Goal: Task Accomplishment & Management: Use online tool/utility

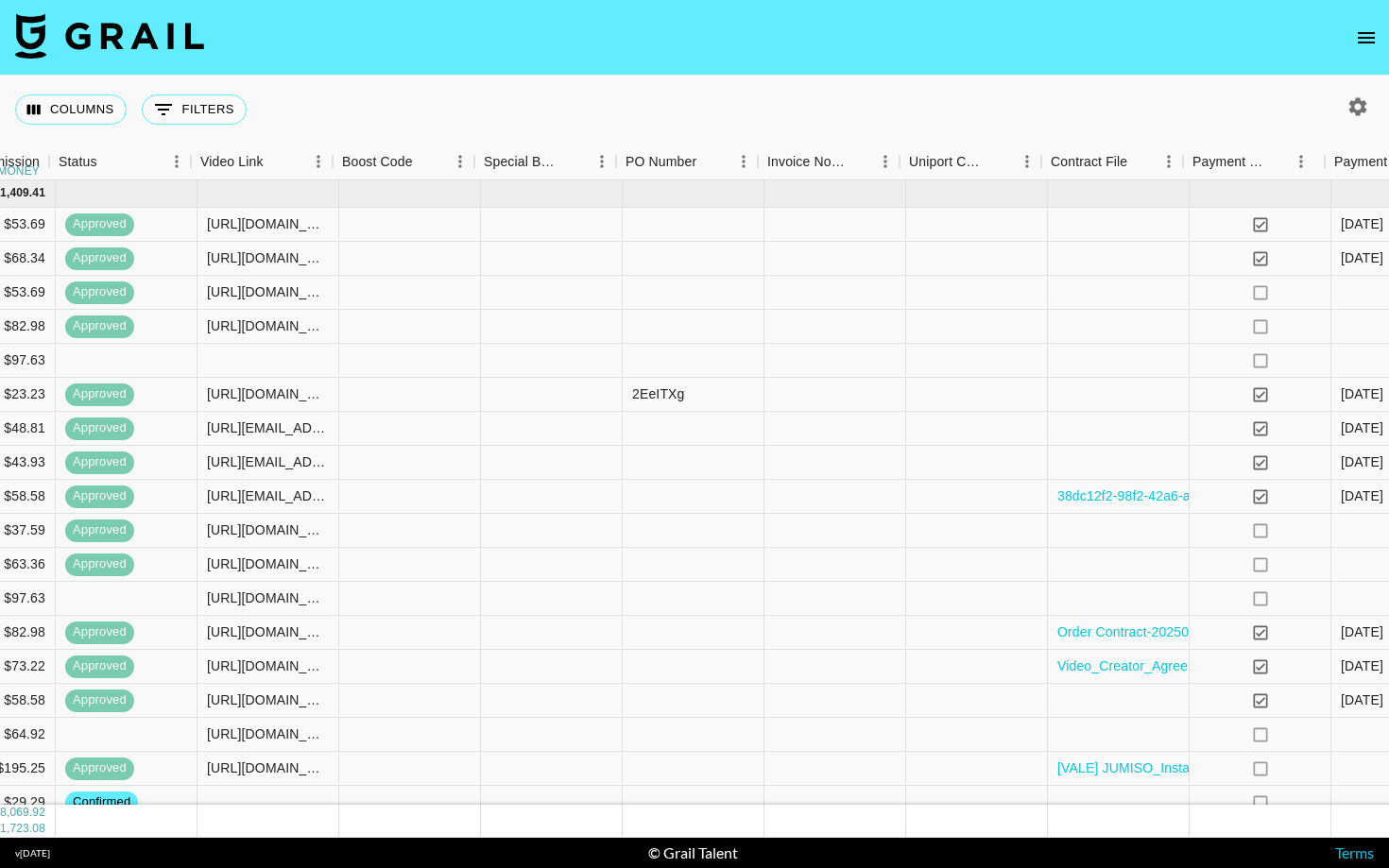
scroll to position [0, 1666]
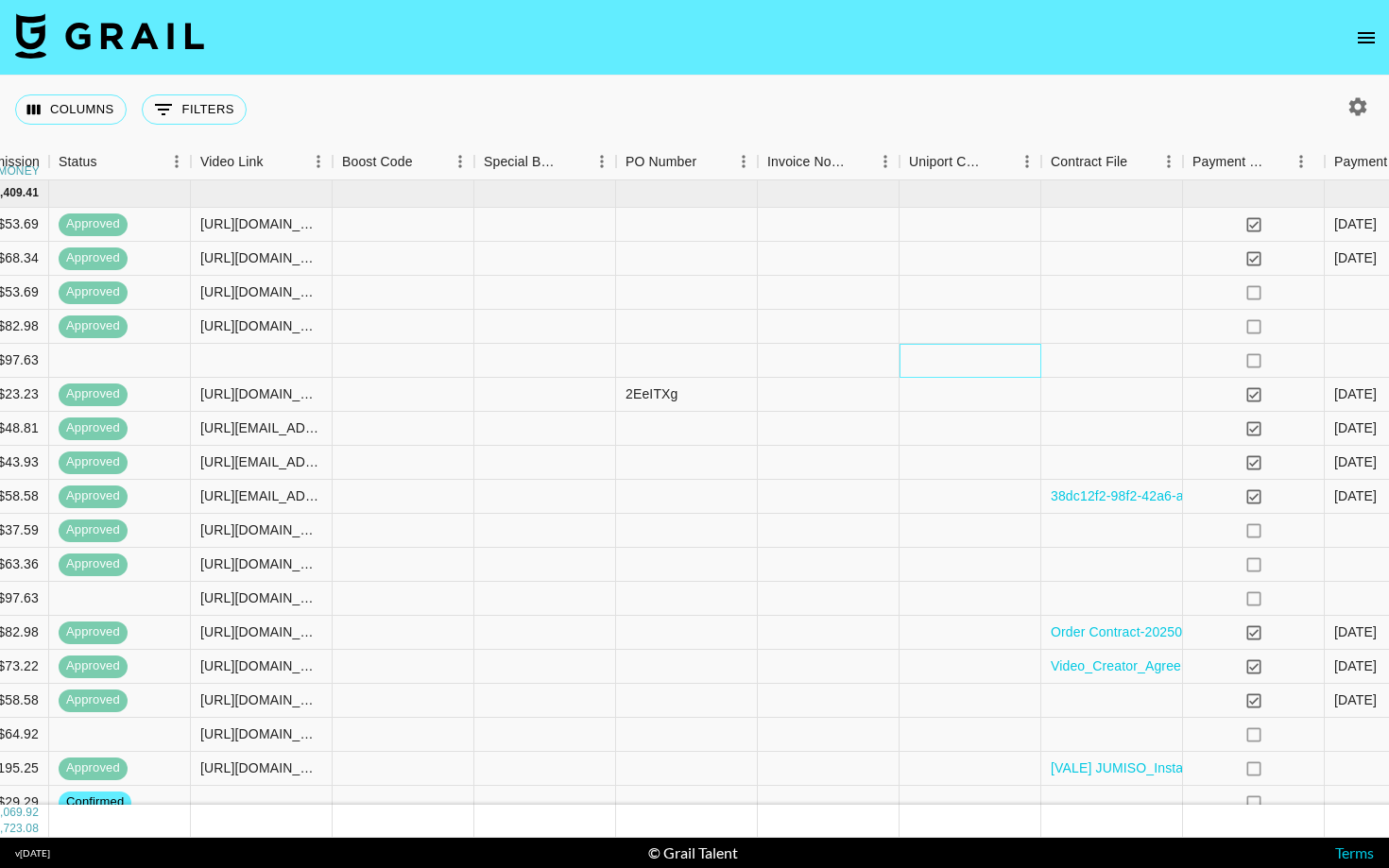
click at [952, 358] on div at bounding box center [970, 360] width 142 height 34
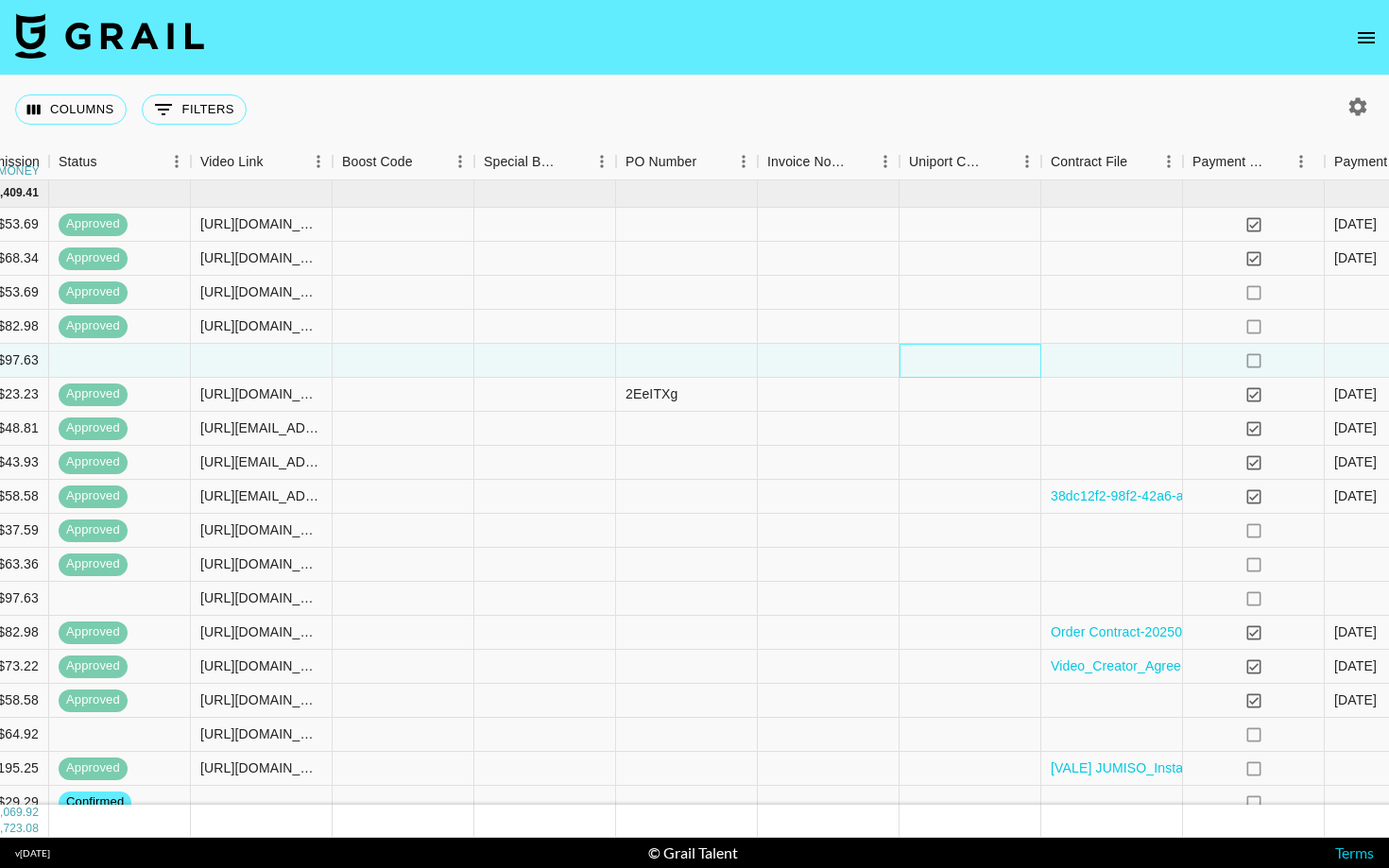
click at [952, 358] on div at bounding box center [970, 360] width 142 height 34
click at [1089, 369] on div at bounding box center [1112, 360] width 142 height 34
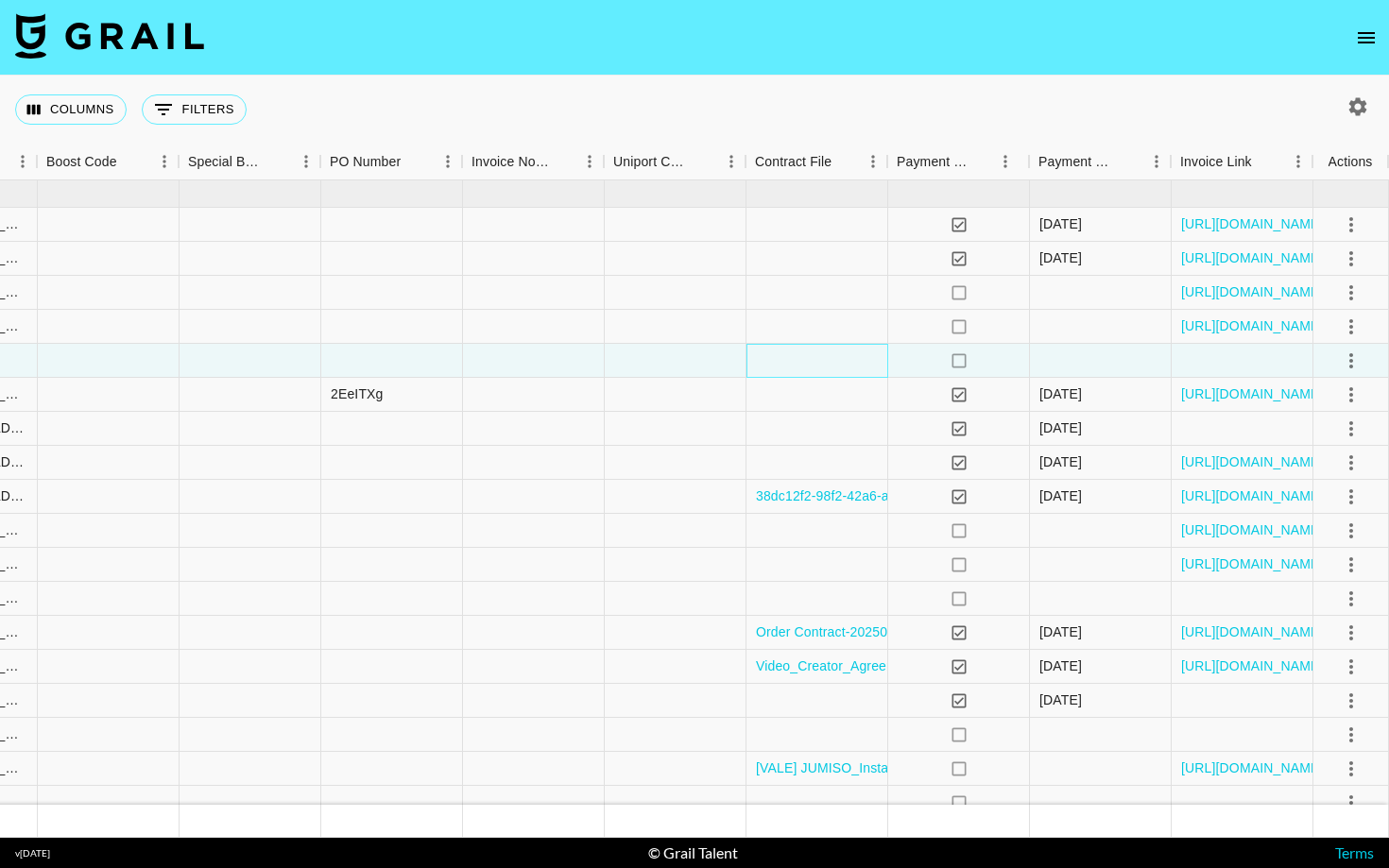
scroll to position [0, 1960]
click at [1356, 363] on icon "select merge strategy" at bounding box center [1352, 361] width 23 height 23
click at [1331, 527] on div "Approve" at bounding box center [1310, 537] width 58 height 23
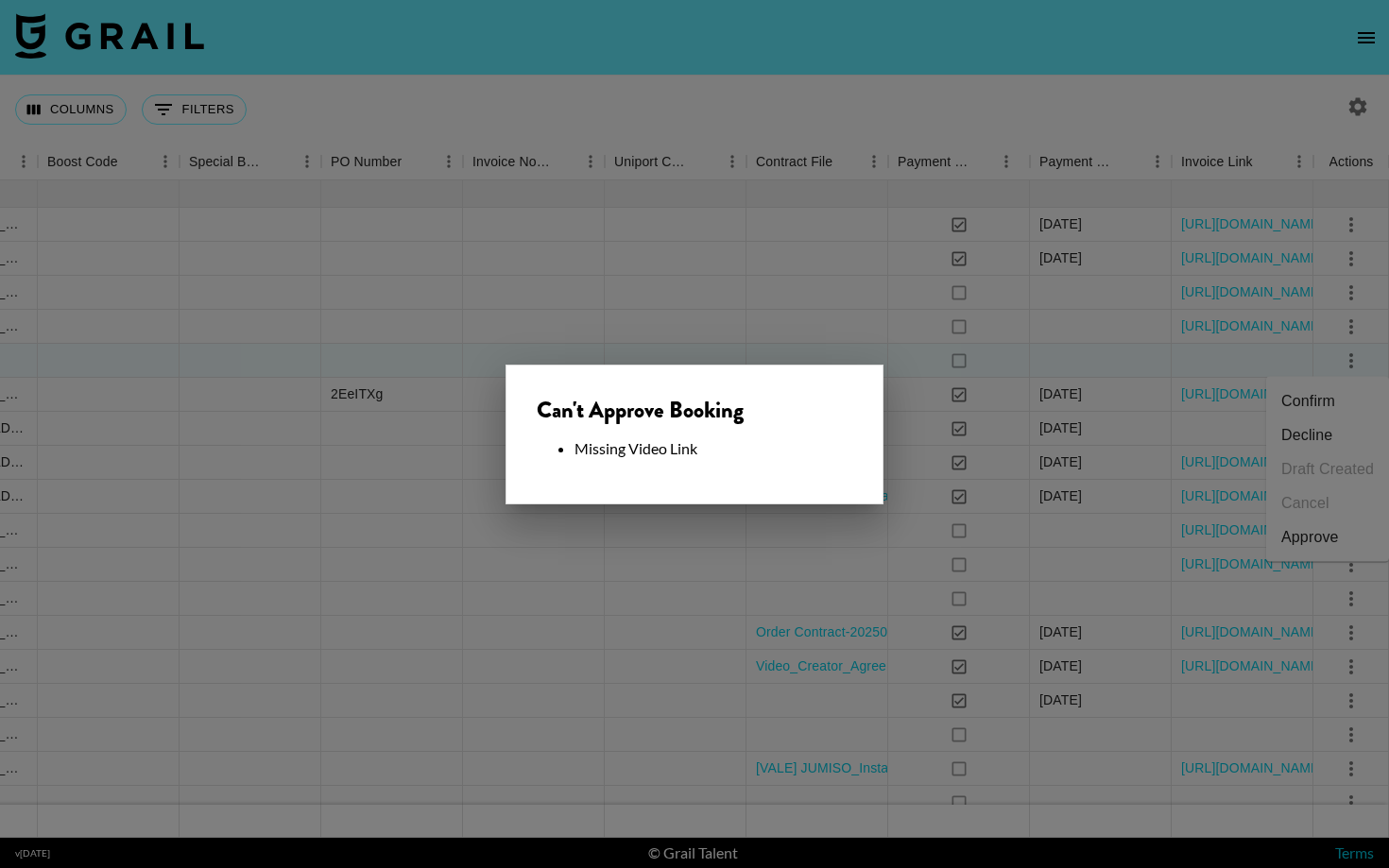
click at [835, 349] on div at bounding box center [694, 434] width 1389 height 868
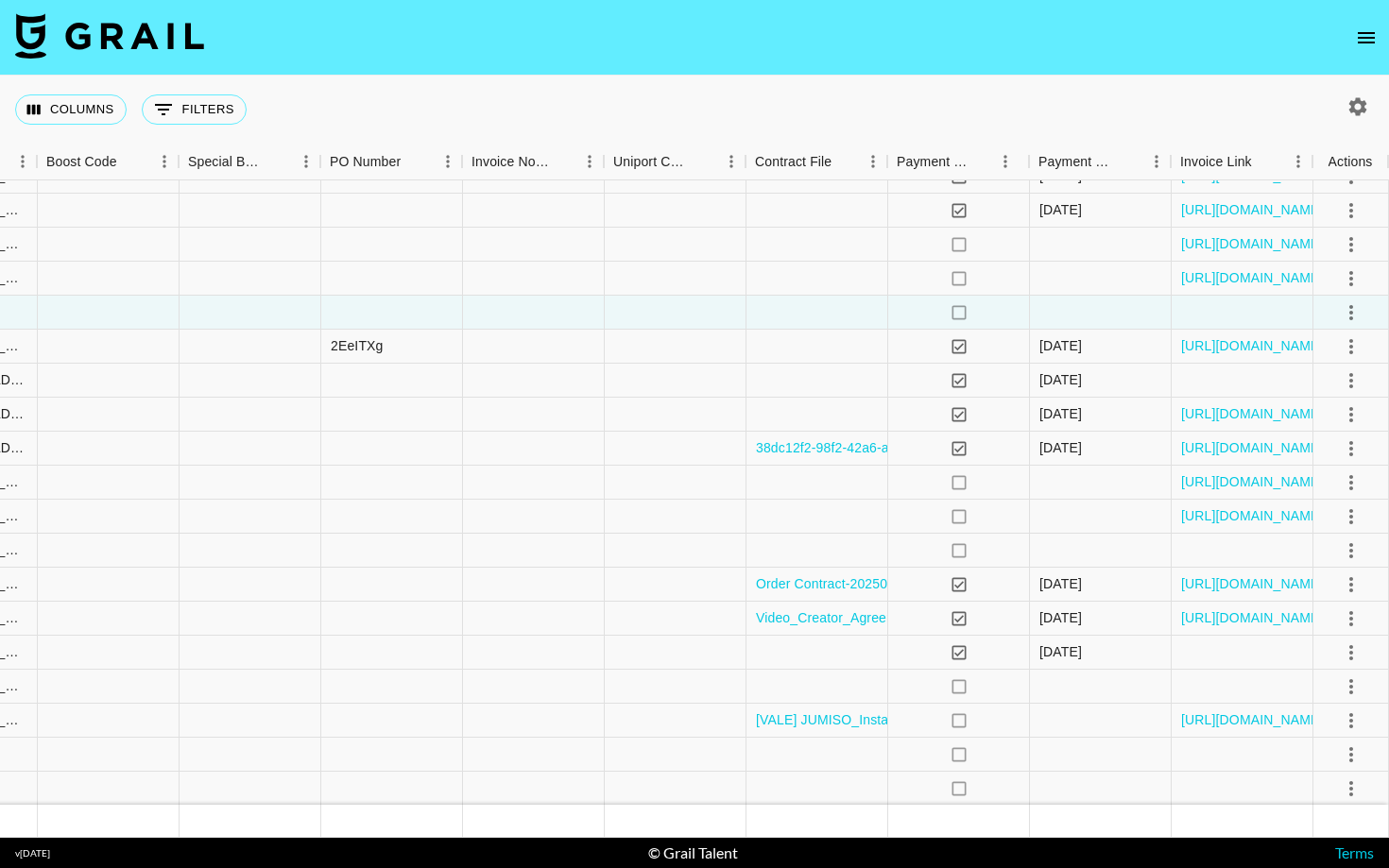
scroll to position [48, 1960]
click at [1350, 555] on icon "select merge strategy" at bounding box center [1352, 551] width 23 height 23
click at [1305, 728] on div "Approve" at bounding box center [1310, 727] width 58 height 23
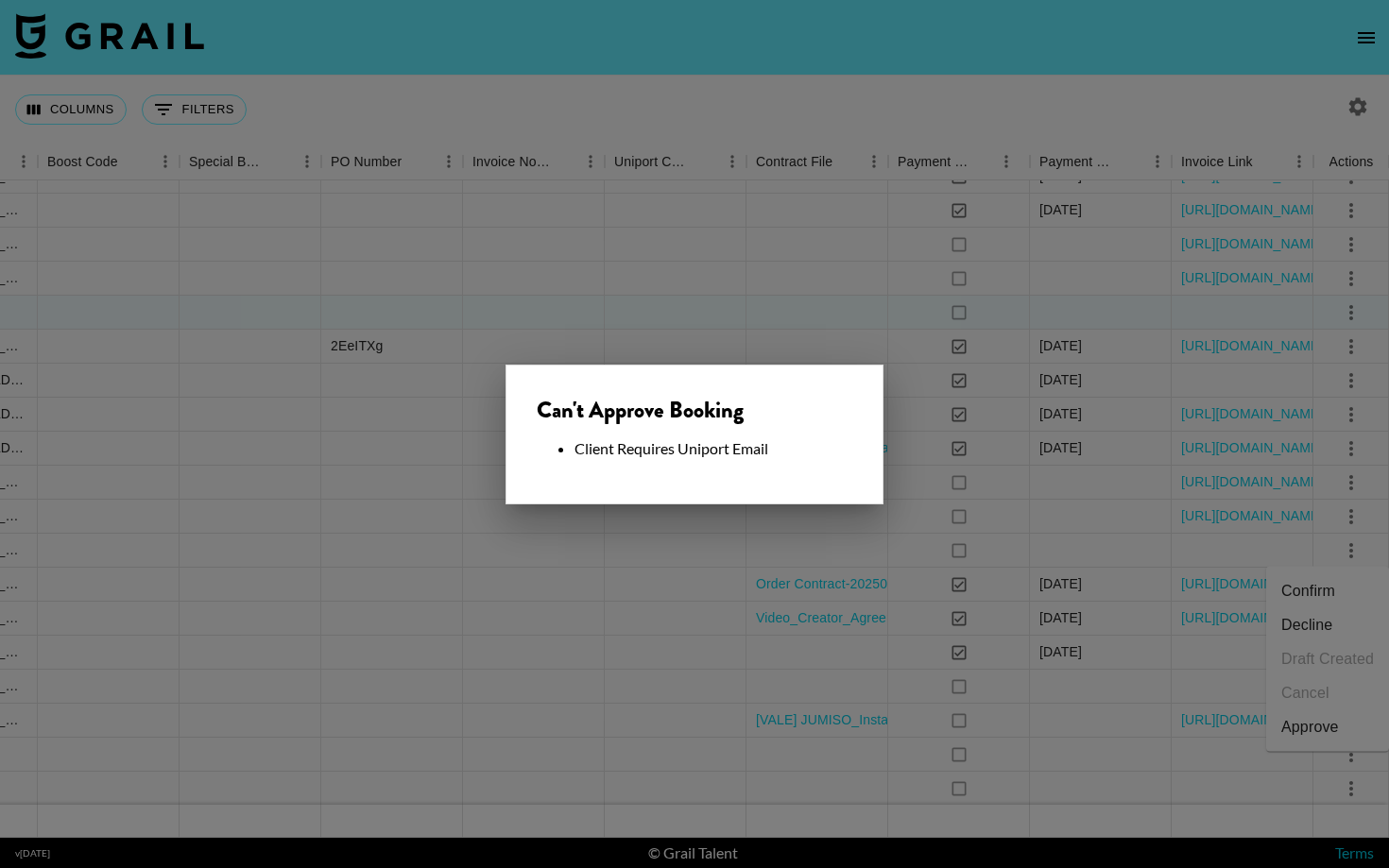
click at [753, 664] on div at bounding box center [694, 434] width 1389 height 868
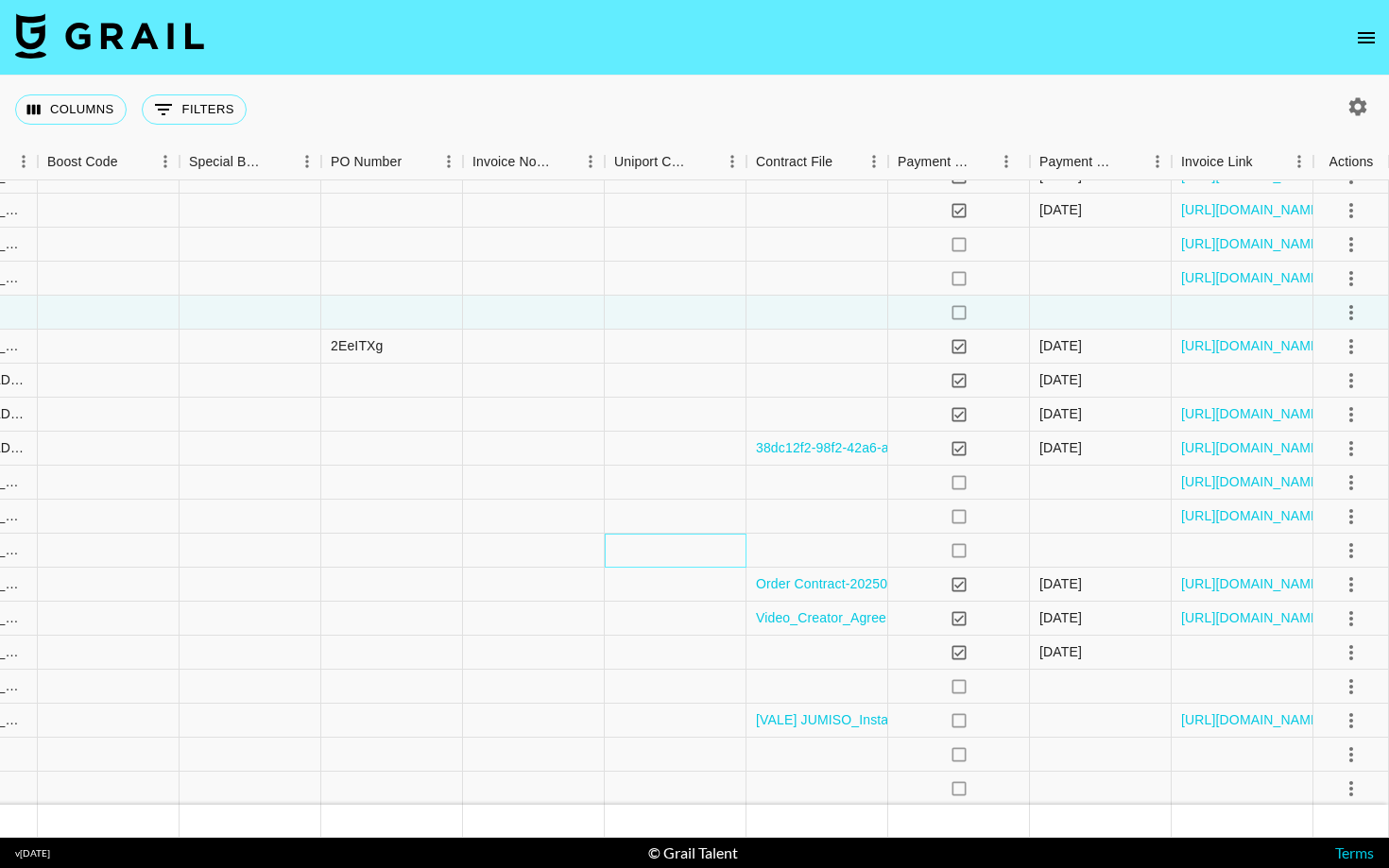
click at [662, 549] on div at bounding box center [676, 550] width 142 height 34
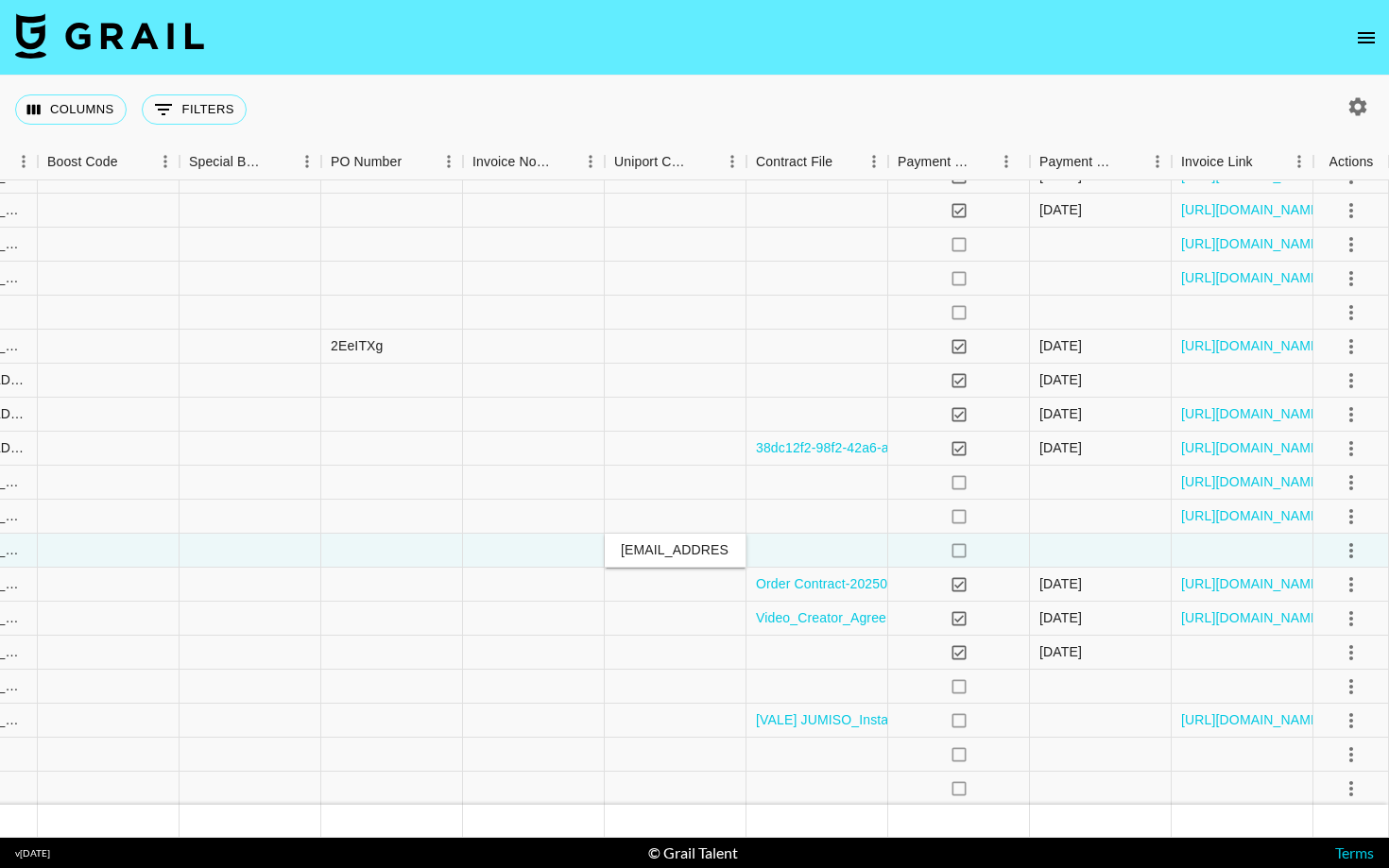
type input "[EMAIL_ADDRESS][DOMAIN_NAME]"
click at [796, 547] on div at bounding box center [818, 550] width 142 height 34
click at [1347, 559] on icon "select merge strategy" at bounding box center [1352, 551] width 23 height 23
click at [1331, 732] on div "Approve" at bounding box center [1310, 727] width 58 height 23
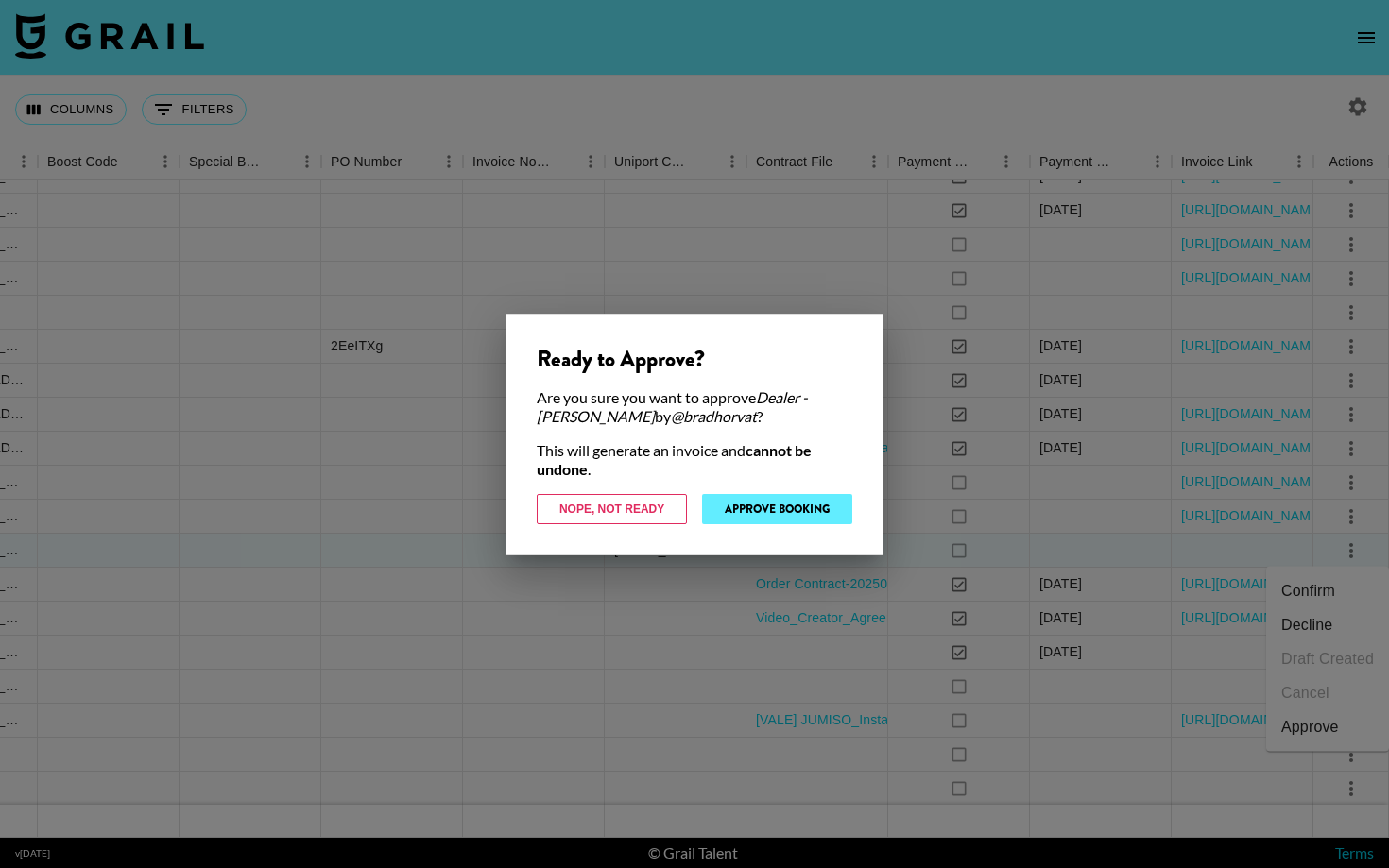
click at [784, 504] on button "Approve Booking" at bounding box center [776, 510] width 150 height 31
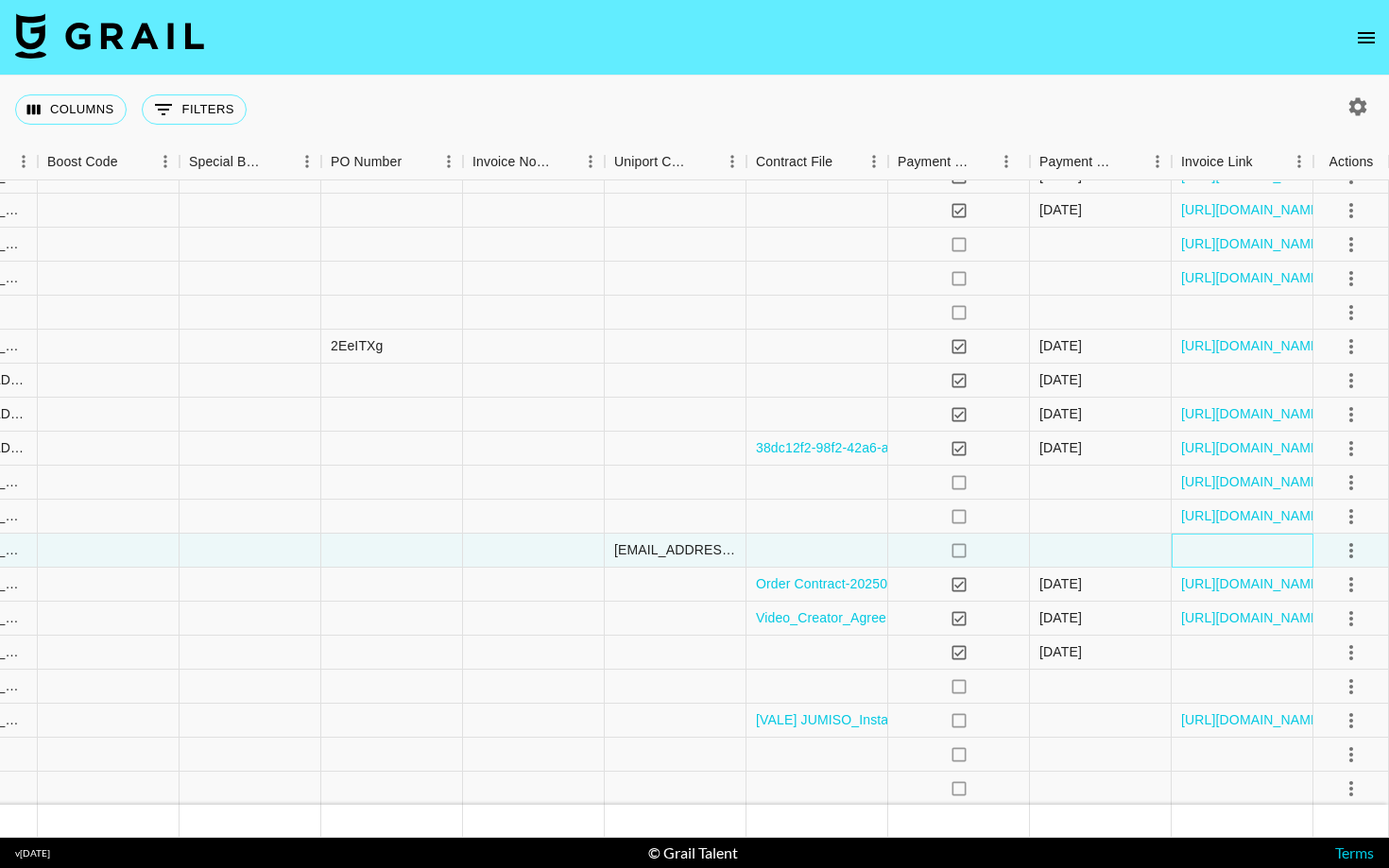
click at [1210, 564] on div at bounding box center [1242, 550] width 142 height 34
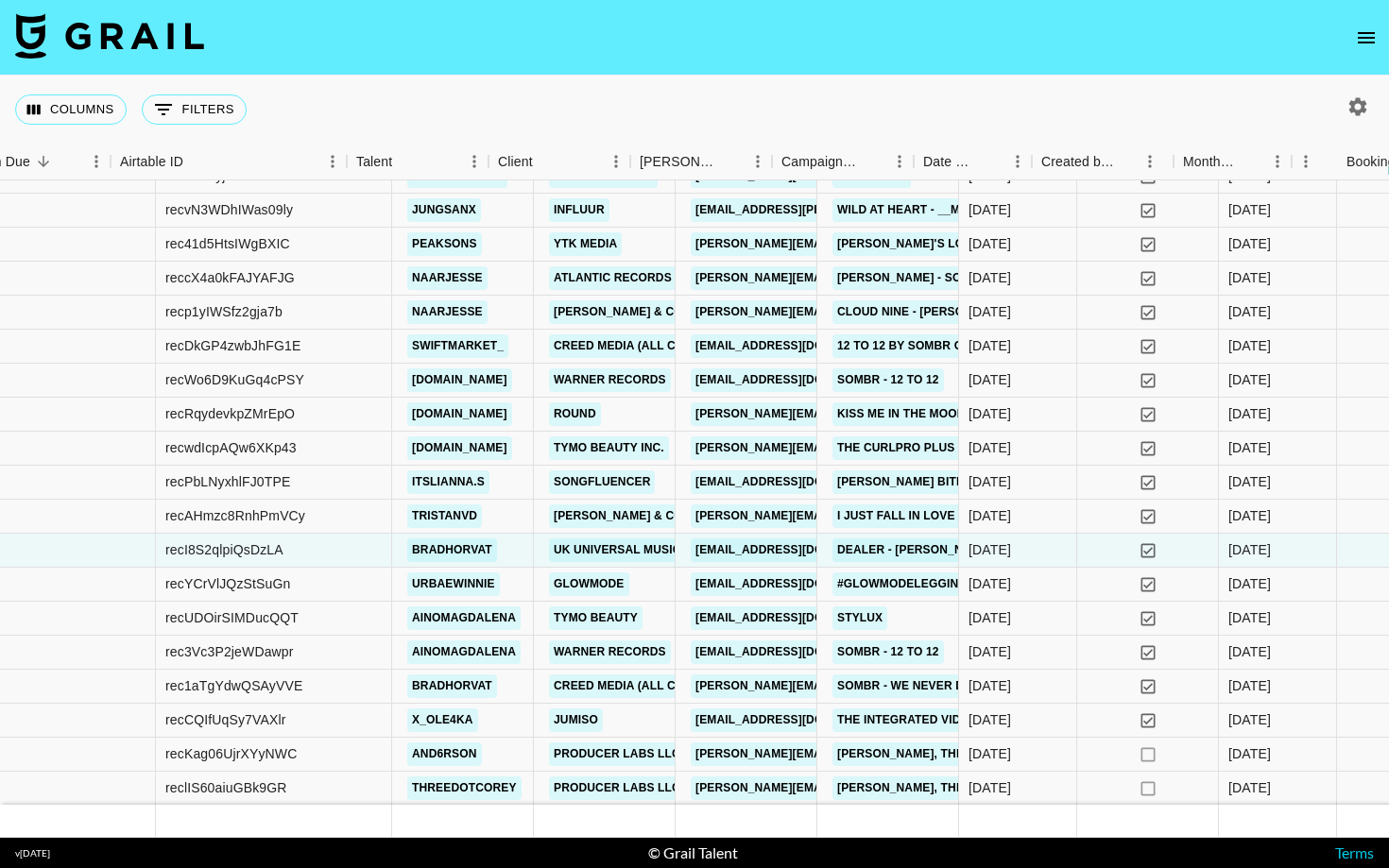
scroll to position [48, 0]
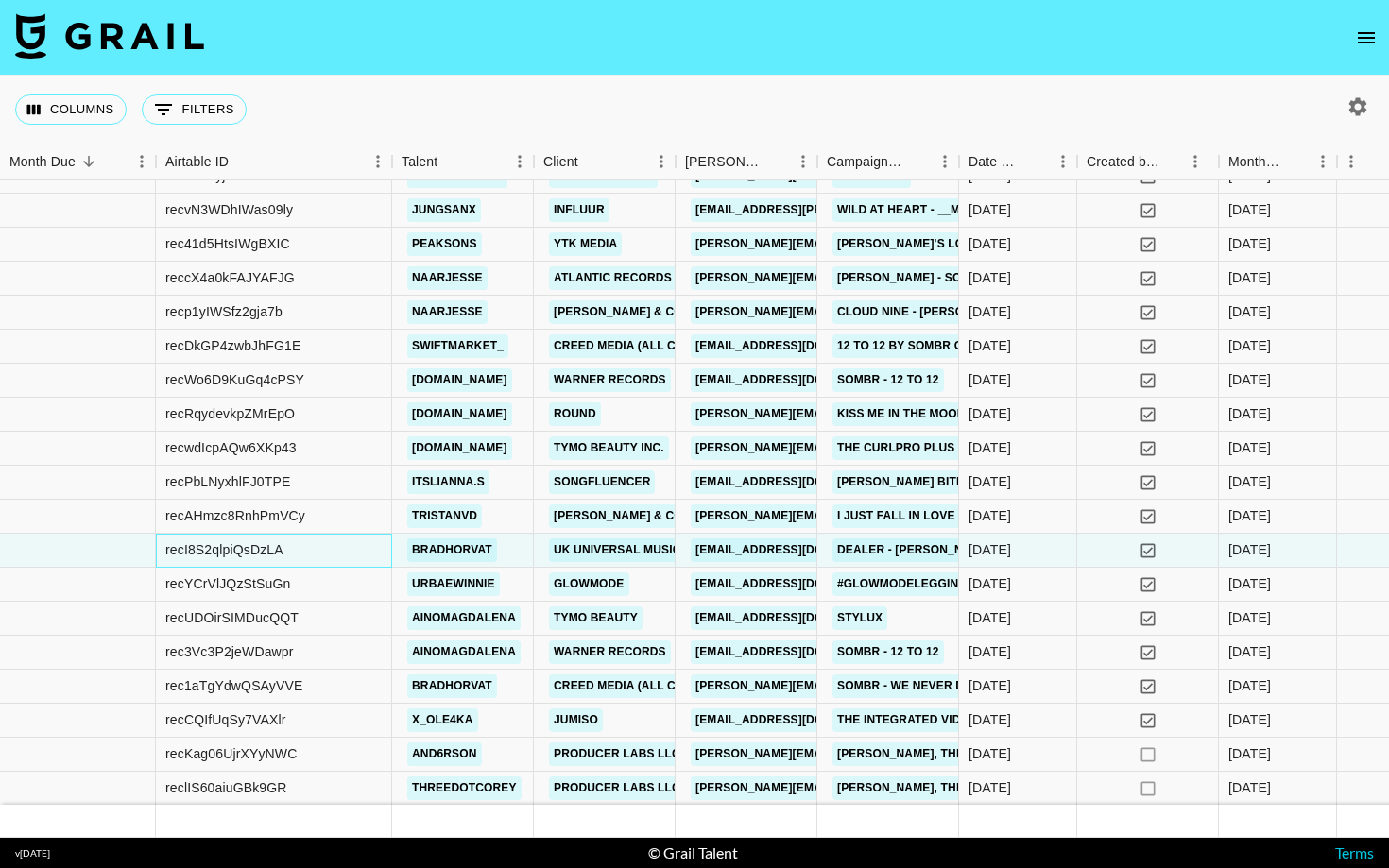
click at [228, 553] on div "recI8S2qlpiQsDzLA" at bounding box center [223, 550] width 118 height 19
copy div "recI8S2qlpiQsDzLA"
click at [81, 464] on div at bounding box center [78, 447] width 156 height 34
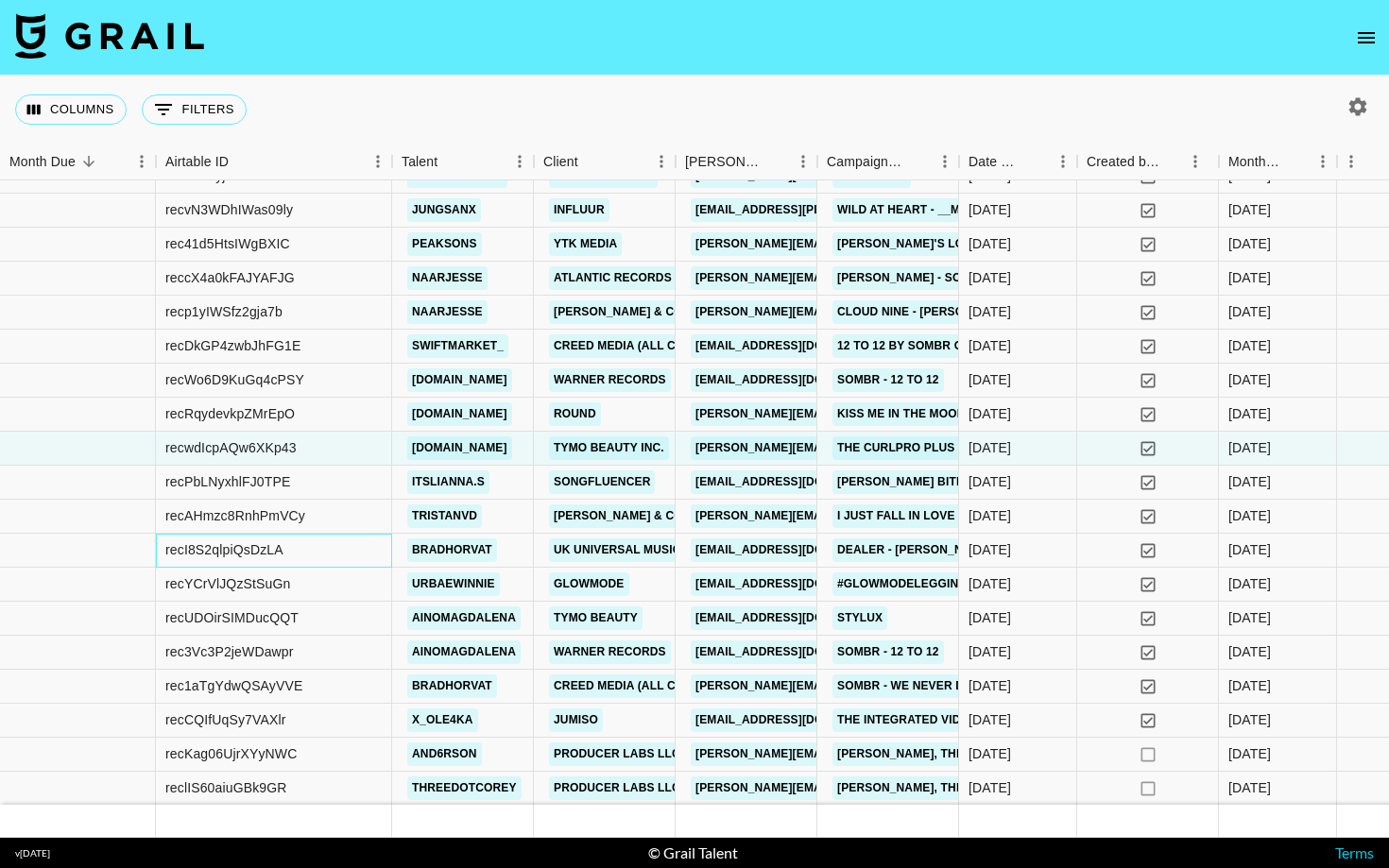
click at [272, 551] on div "recI8S2qlpiQsDzLA" at bounding box center [223, 550] width 118 height 19
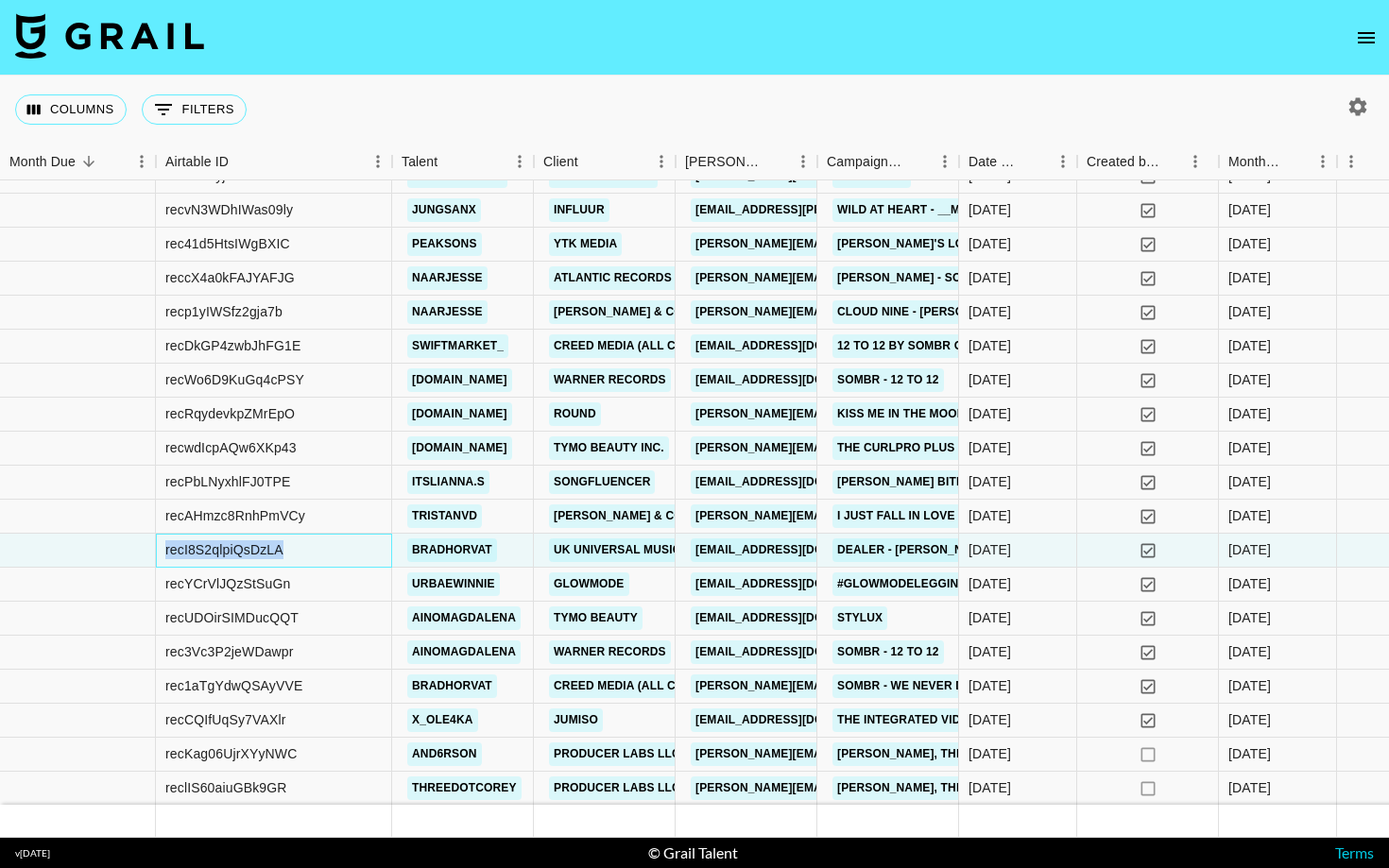
click at [272, 551] on div "recI8S2qlpiQsDzLA" at bounding box center [223, 550] width 118 height 19
copy div "recI8S2qlpiQsDzLA"
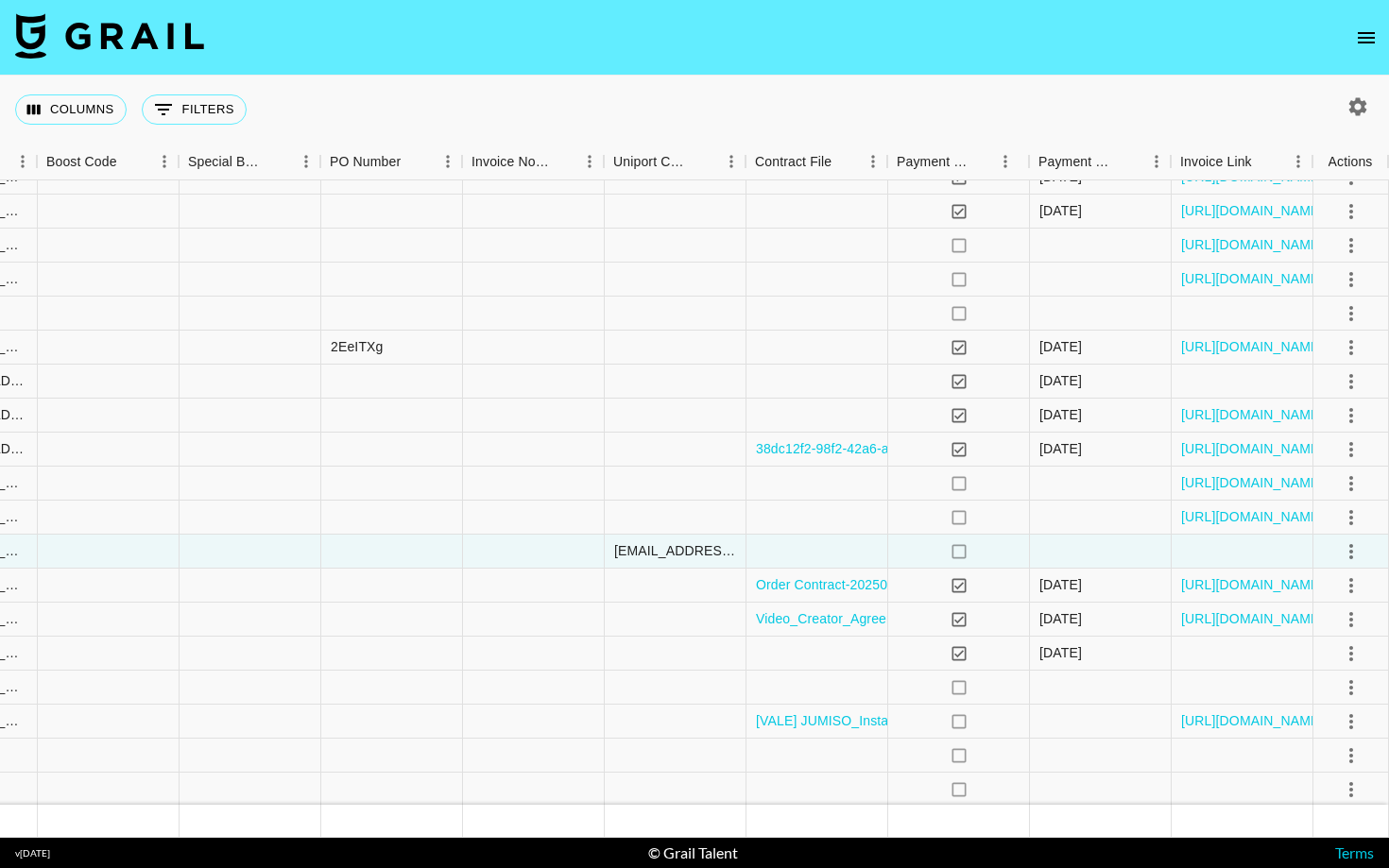
scroll to position [47, 1960]
click at [1077, 549] on div at bounding box center [1100, 551] width 142 height 34
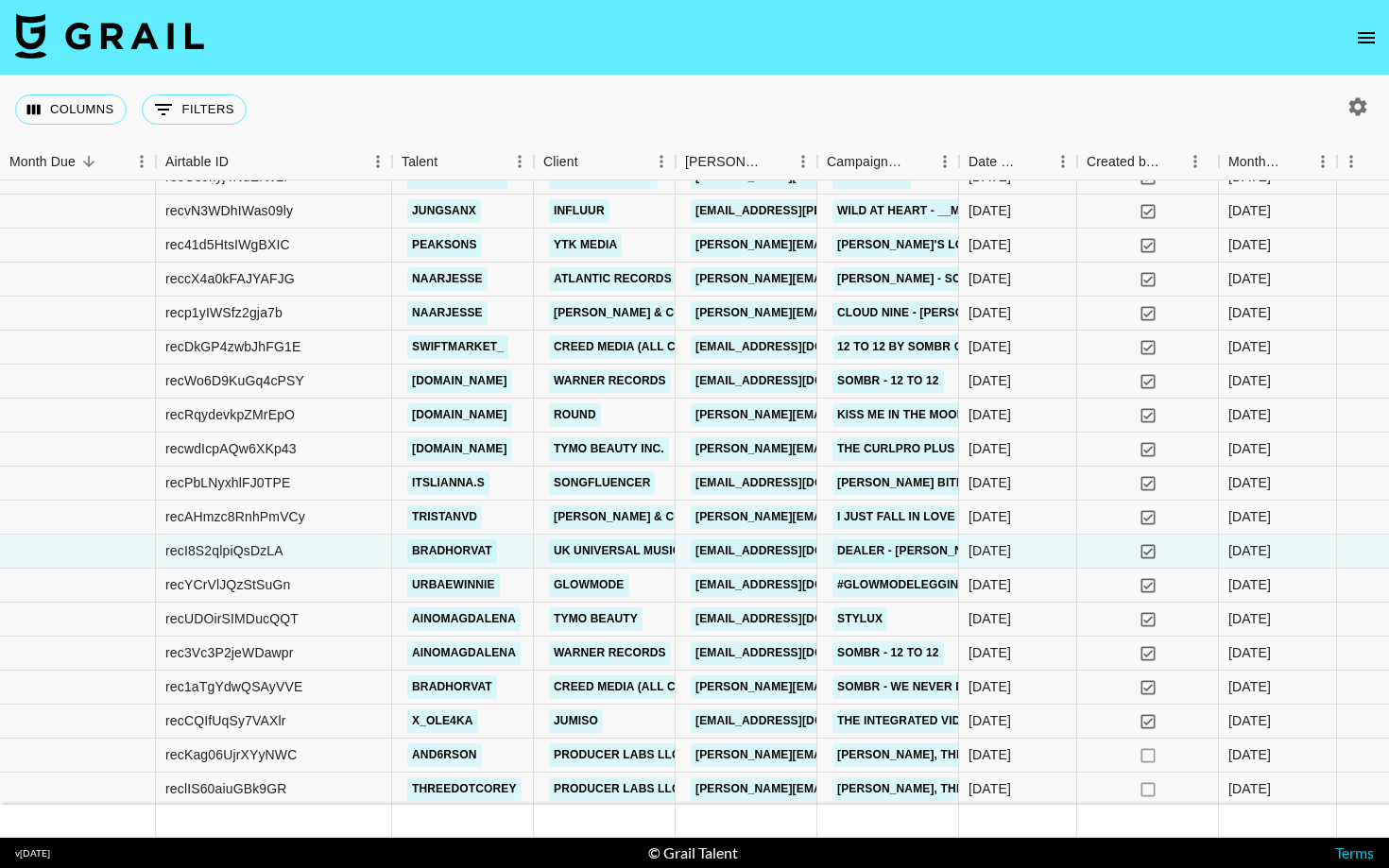
scroll to position [47, 0]
